Goal: Task Accomplishment & Management: Complete application form

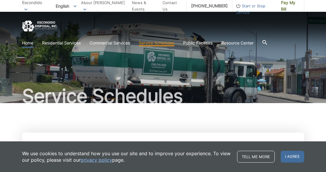
click at [28, 43] on link "Home" at bounding box center [27, 43] width 11 height 6
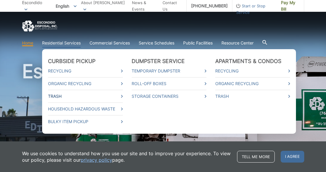
click at [60, 95] on link "Trash" at bounding box center [85, 96] width 75 height 6
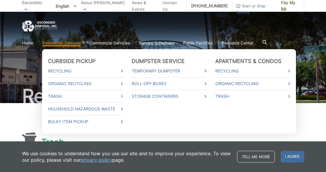
click at [66, 46] on link "Residential Services" at bounding box center [61, 43] width 39 height 6
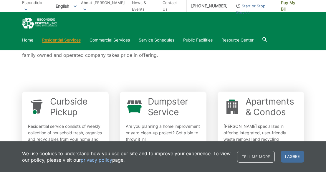
scroll to position [147, 0]
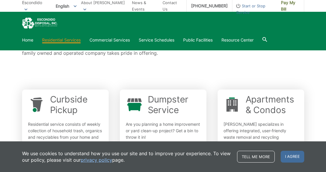
click at [45, 20] on img "EDCD logo. Return to the homepage." at bounding box center [39, 23] width 35 height 11
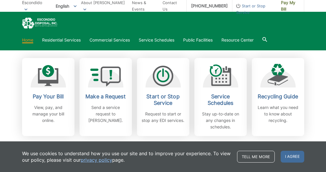
scroll to position [161, 0]
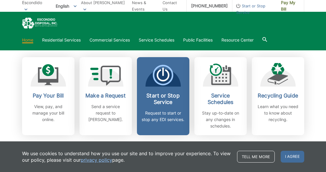
click at [160, 67] on icon at bounding box center [163, 75] width 21 height 21
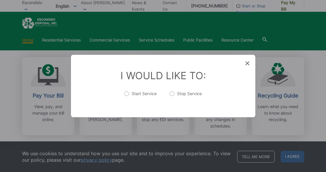
click at [246, 61] on icon at bounding box center [248, 63] width 4 height 4
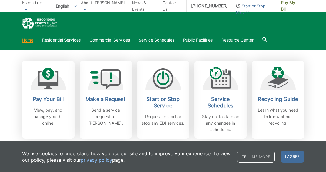
scroll to position [153, 0]
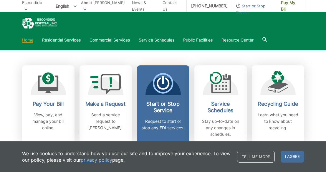
click at [162, 75] on icon at bounding box center [163, 83] width 21 height 21
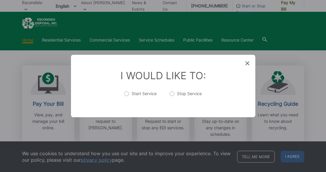
click at [171, 92] on label "Stop Service" at bounding box center [186, 97] width 32 height 12
radio input "true"
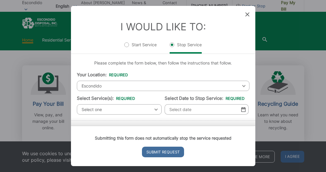
click at [247, 15] on icon at bounding box center [248, 14] width 4 height 4
